Goal: Information Seeking & Learning: Learn about a topic

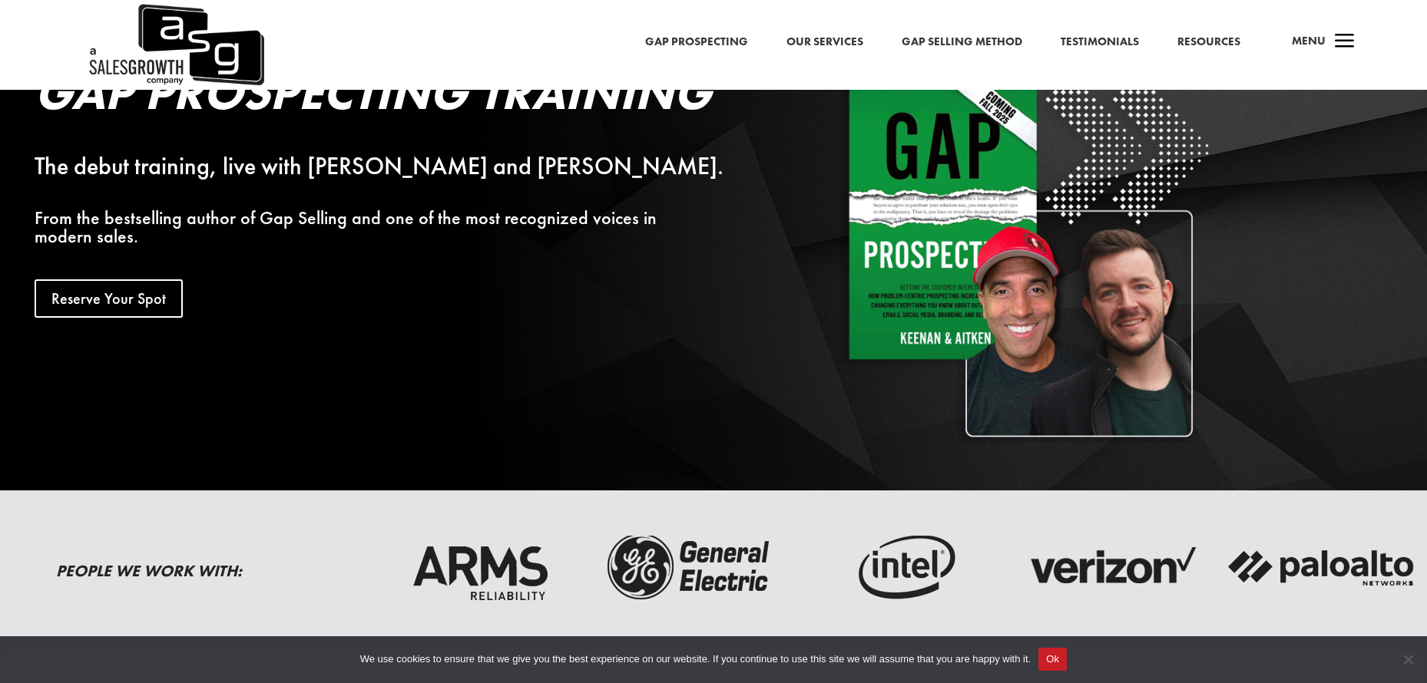
scroll to position [68, 0]
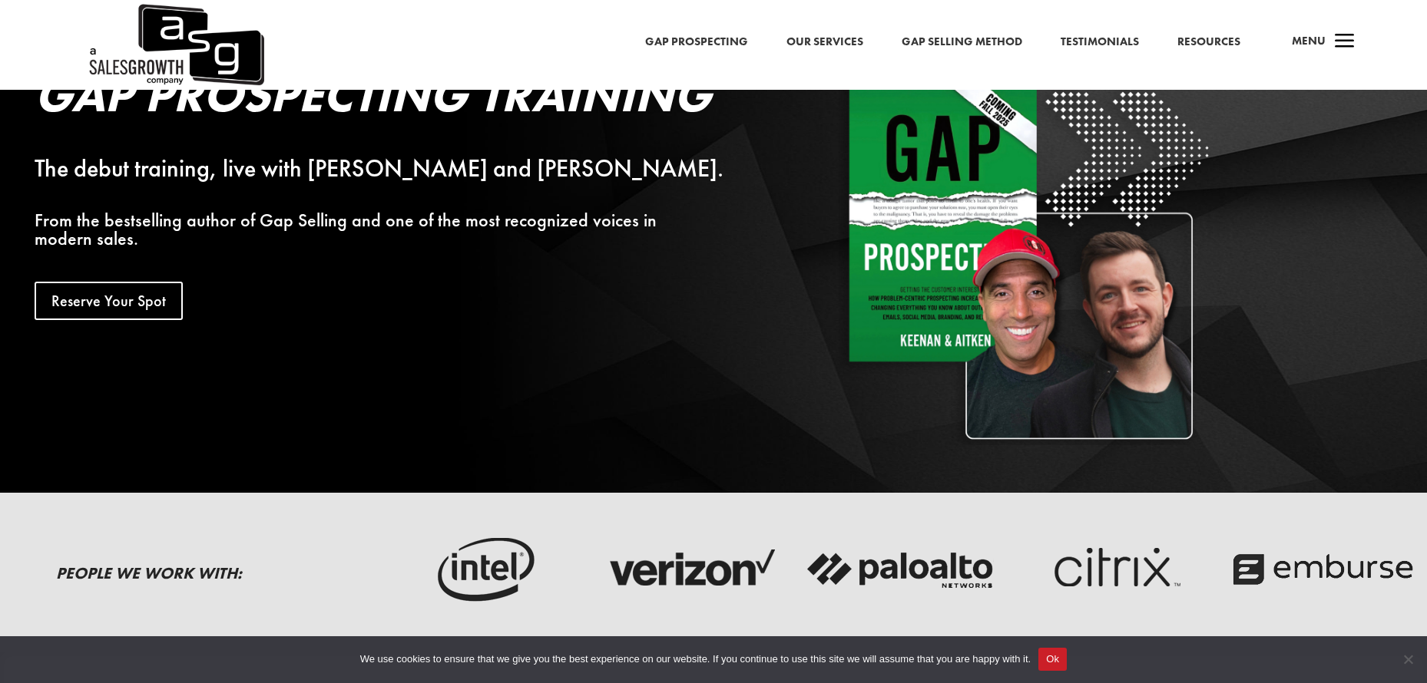
click at [934, 44] on link "Gap Selling Method" at bounding box center [962, 42] width 121 height 20
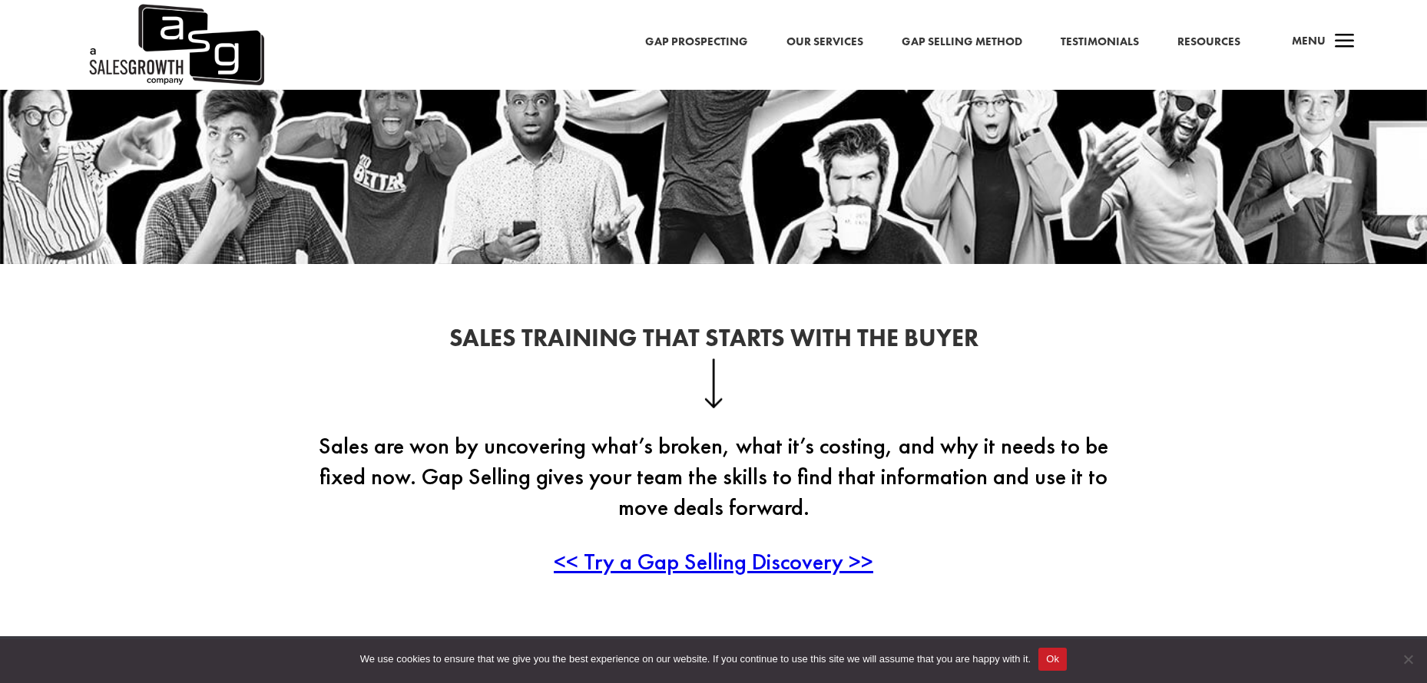
scroll to position [274, 0]
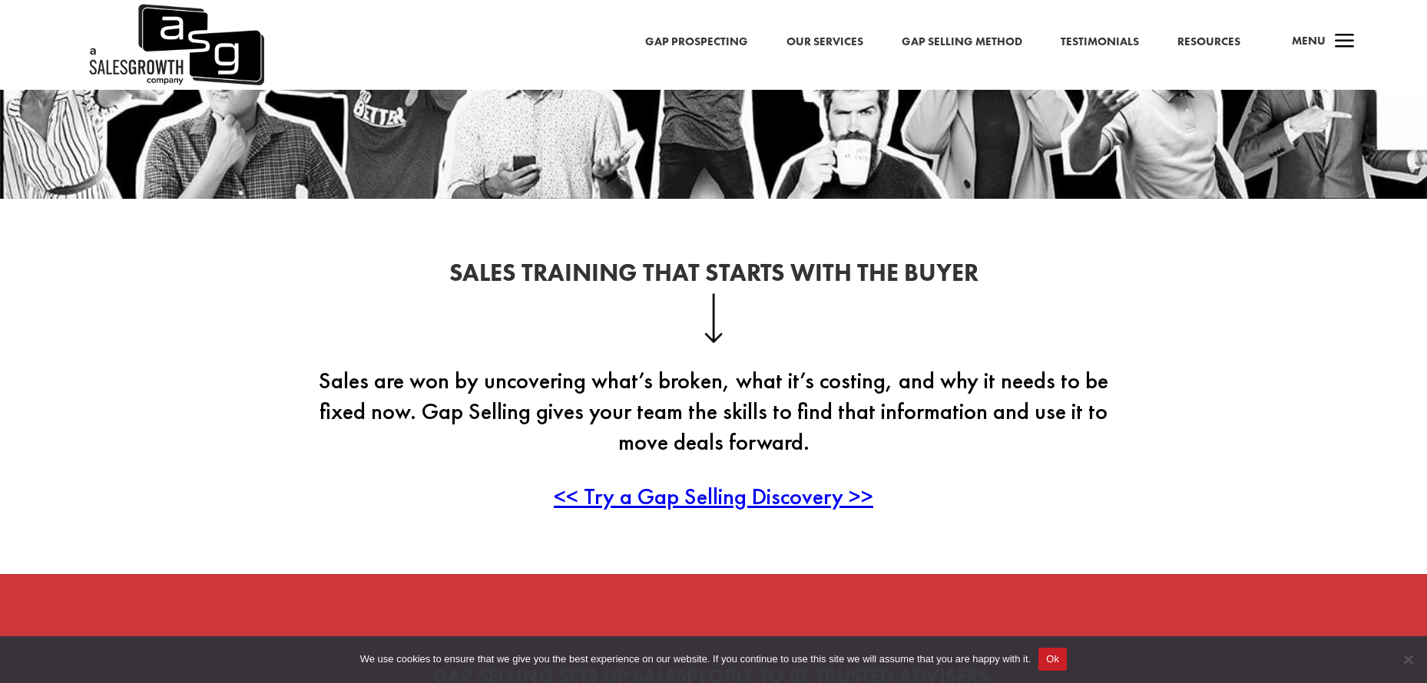
click at [1215, 35] on link "Resources" at bounding box center [1208, 42] width 63 height 20
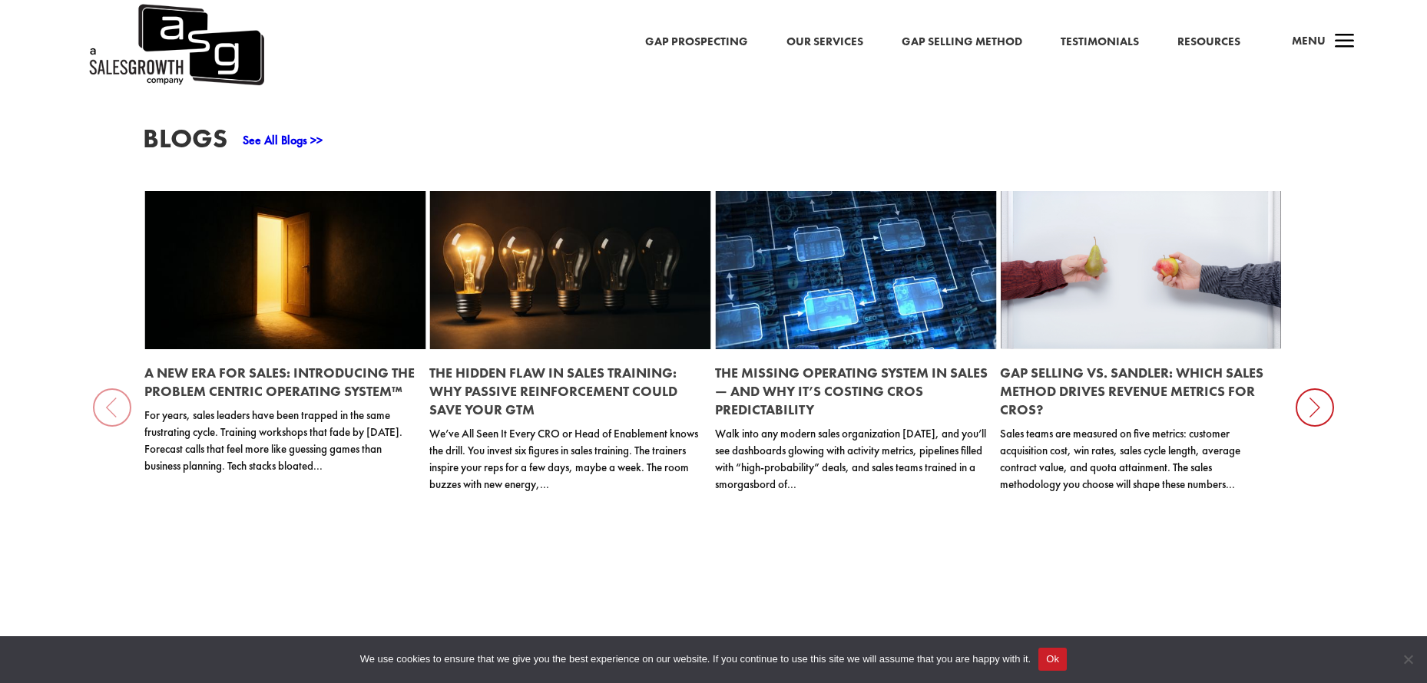
scroll to position [1994, 0]
